Goal: Book appointment/travel/reservation

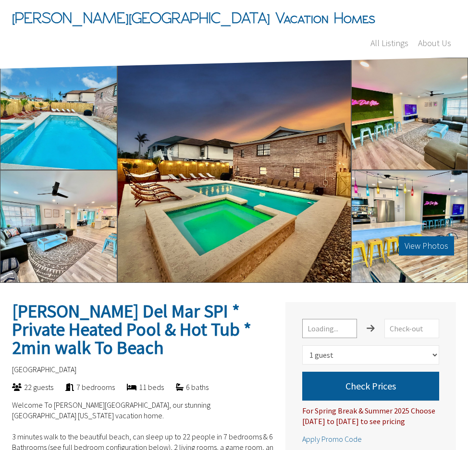
select select "1"
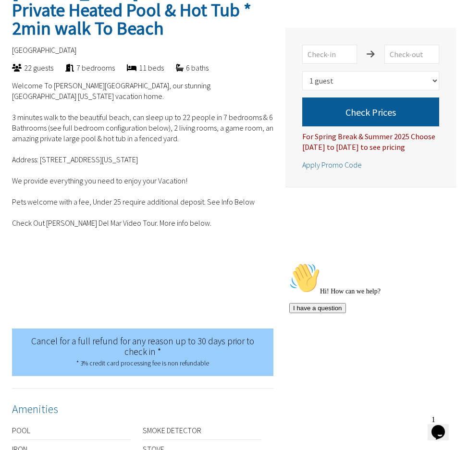
scroll to position [336, 0]
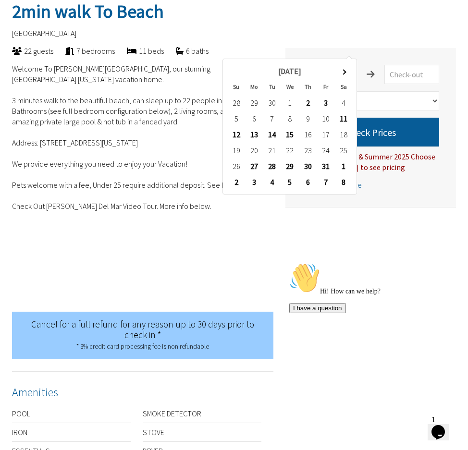
click at [344, 65] on input "text" at bounding box center [329, 74] width 55 height 19
click at [344, 71] on span at bounding box center [343, 71] width 5 height 5
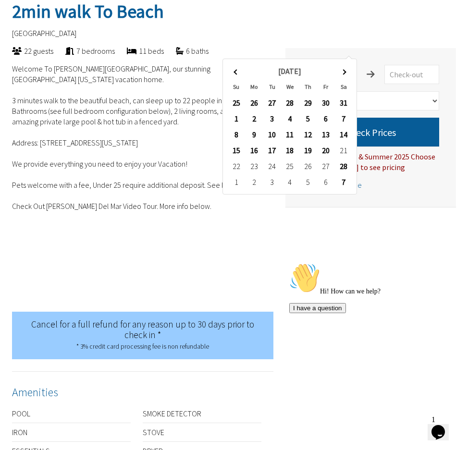
click at [344, 71] on span at bounding box center [343, 71] width 5 height 5
type input "[DATE]"
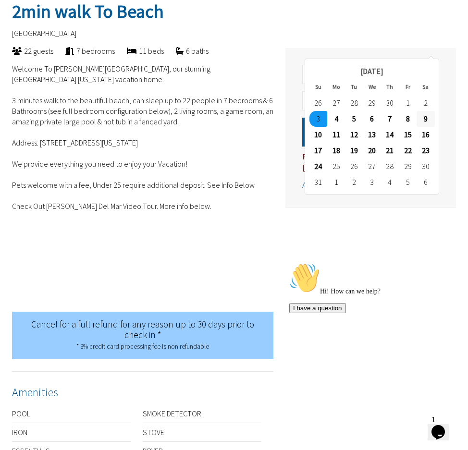
type input "[DATE]"
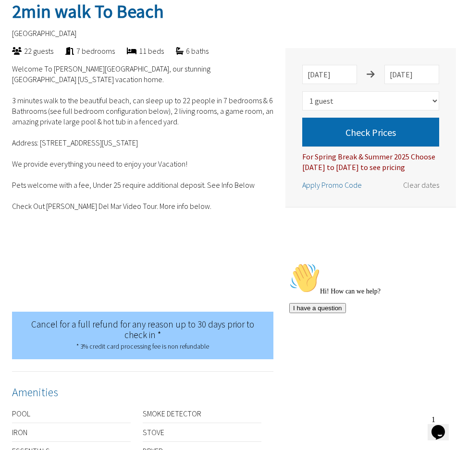
click at [349, 118] on button "Check Prices" at bounding box center [370, 132] width 137 height 29
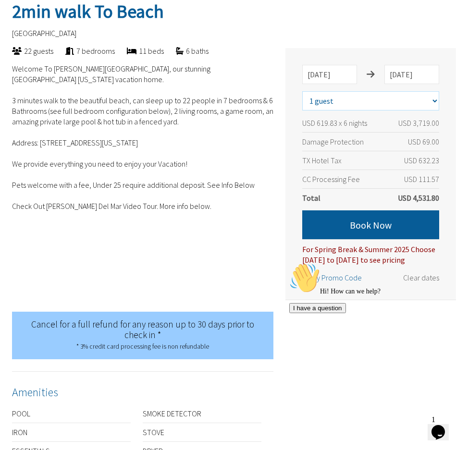
click at [435, 91] on select "Select number of guests 1 guest 2 guests 3 guests 4 guests 5 guests 6 guests 7 …" at bounding box center [370, 100] width 137 height 19
select select "18"
click at [302, 91] on select "Select number of guests 1 guest 2 guests 3 guests 4 guests 5 guests 6 guests 7 …" at bounding box center [370, 100] width 137 height 19
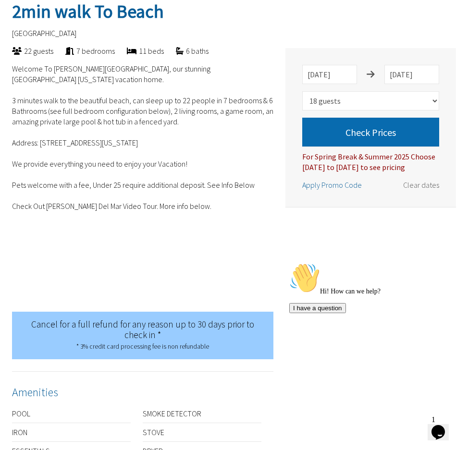
click at [367, 118] on button "Check Prices" at bounding box center [370, 132] width 137 height 29
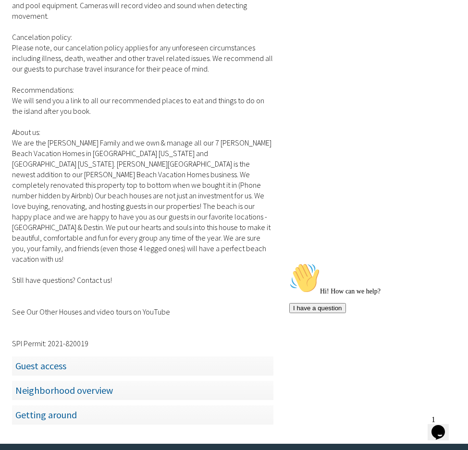
scroll to position [2594, 0]
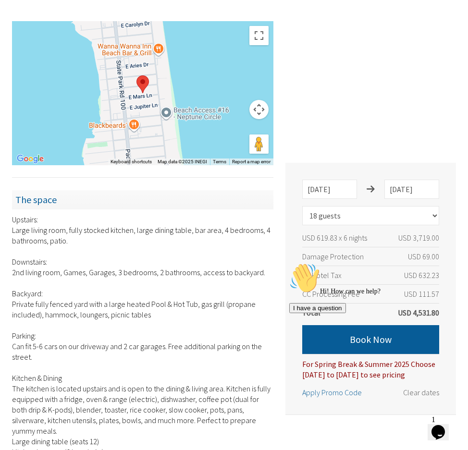
scroll to position [846, 0]
